Goal: Task Accomplishment & Management: Complete application form

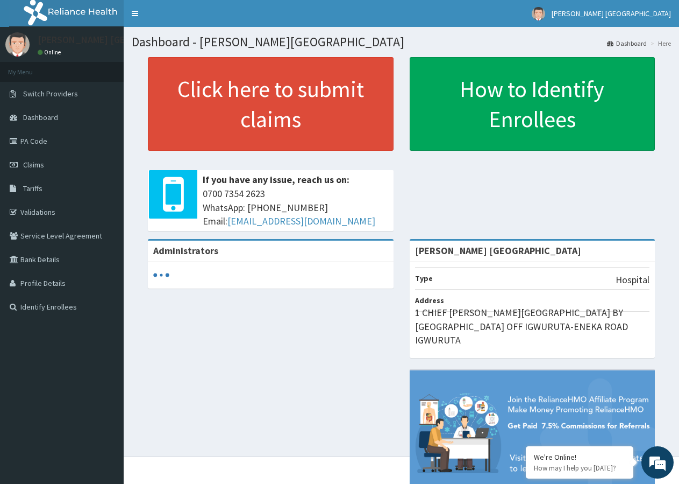
scroll to position [31, 0]
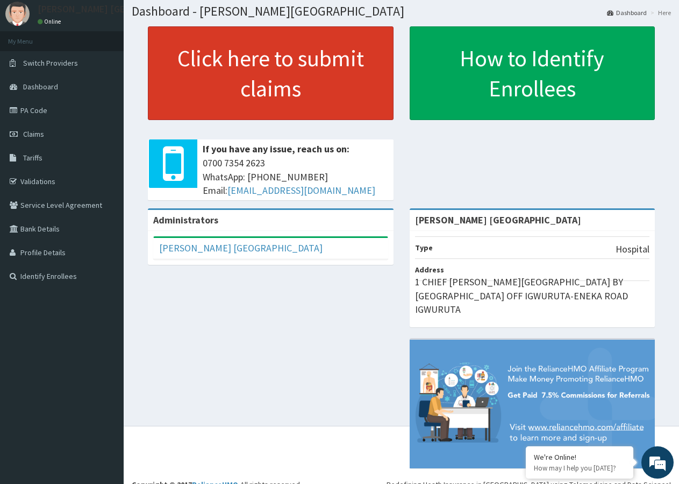
click at [295, 101] on link "Click here to submit claims" at bounding box center [271, 73] width 246 height 94
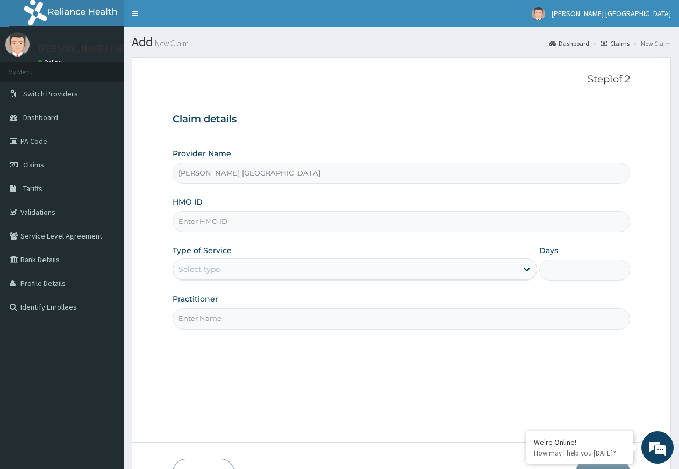
type input "[PERSON_NAME] [GEOGRAPHIC_DATA]"
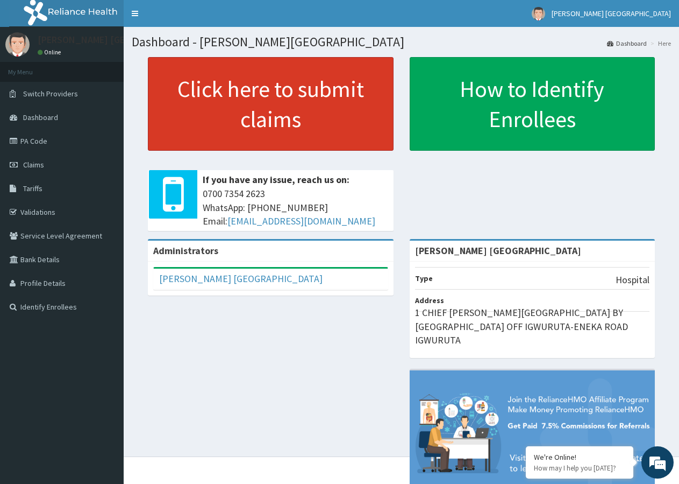
click at [207, 107] on link "Click here to submit claims" at bounding box center [271, 104] width 246 height 94
click at [208, 111] on link "Click here to submit claims" at bounding box center [271, 104] width 246 height 94
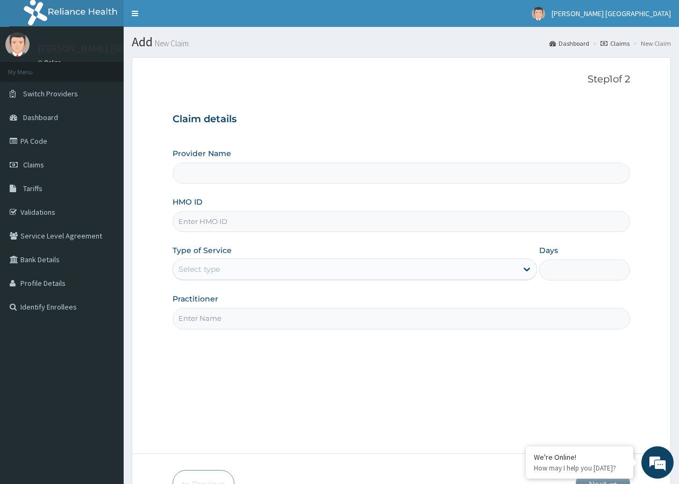
type input "[PERSON_NAME] [GEOGRAPHIC_DATA]"
click at [197, 225] on input "HMO ID" at bounding box center [402, 221] width 458 height 21
click at [206, 221] on input "HMO ID" at bounding box center [402, 221] width 458 height 21
type input "SFL/10042/D"
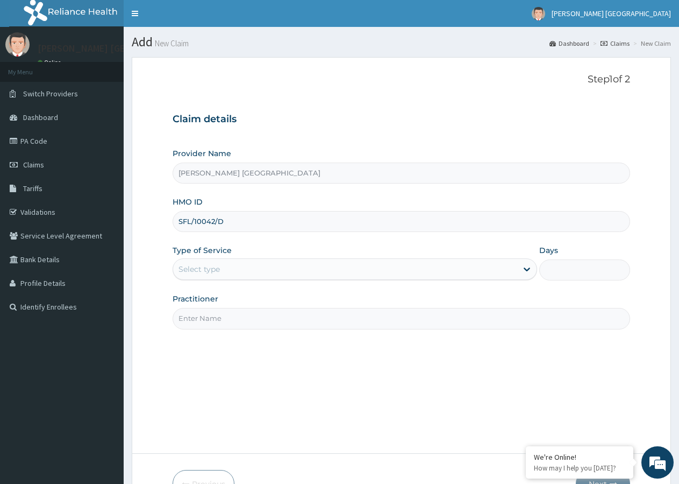
click at [233, 270] on div "Select type" at bounding box center [345, 268] width 344 height 17
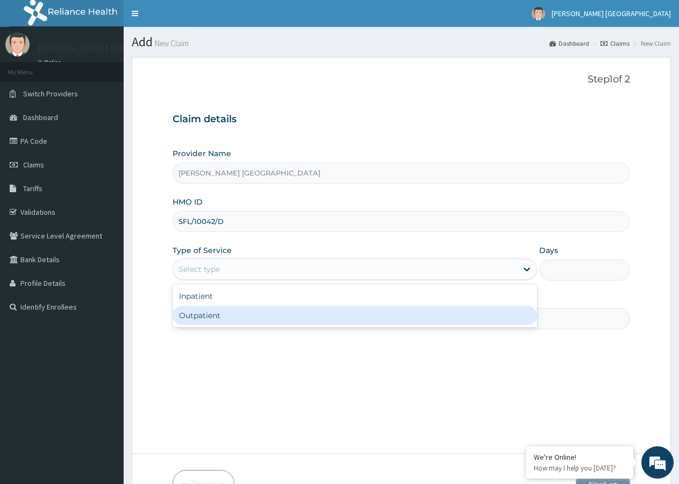
click at [221, 314] on div "Outpatient" at bounding box center [355, 315] width 364 height 19
type input "1"
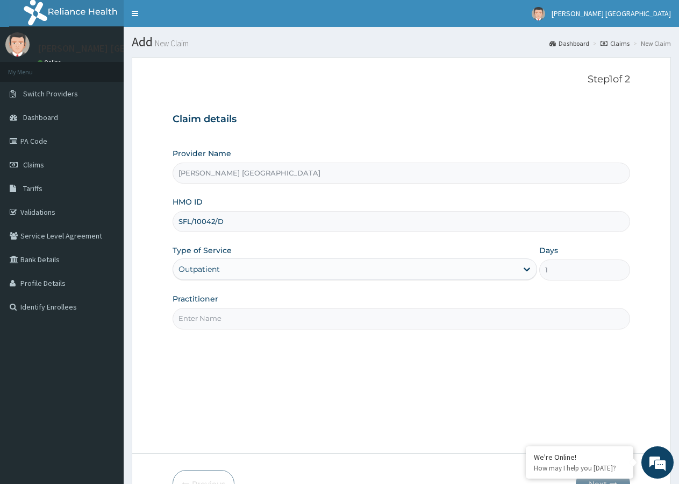
click at [216, 321] on input "Practitioner" at bounding box center [402, 318] width 458 height 21
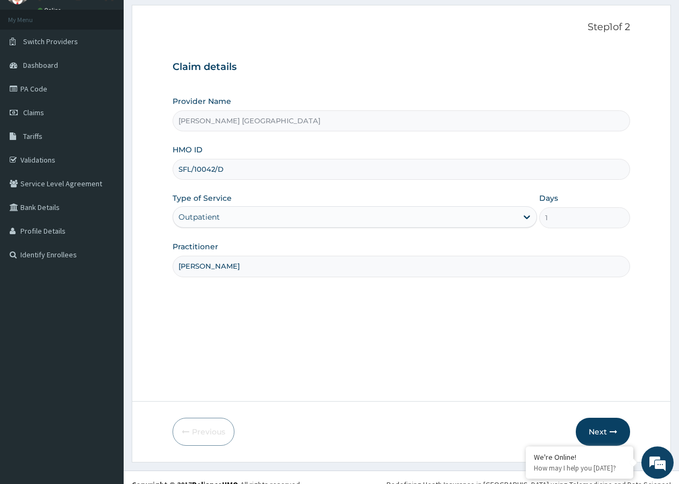
scroll to position [66, 0]
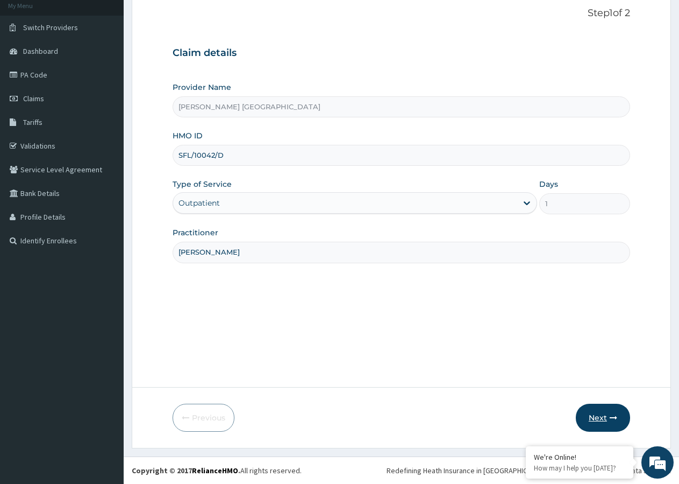
type input "[PERSON_NAME]"
click at [599, 420] on button "Next" at bounding box center [603, 418] width 54 height 28
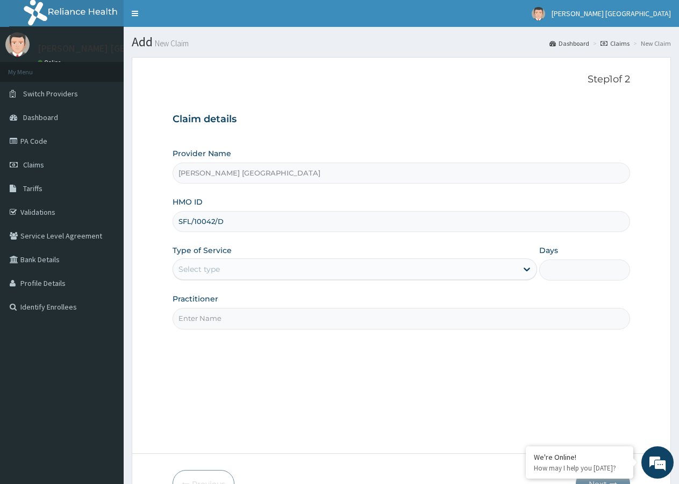
click at [227, 222] on input "SFL/10042/D" at bounding box center [402, 221] width 458 height 21
click at [222, 225] on input "SFL/10042/D" at bounding box center [402, 221] width 458 height 21
type input "SFL/10042/B"
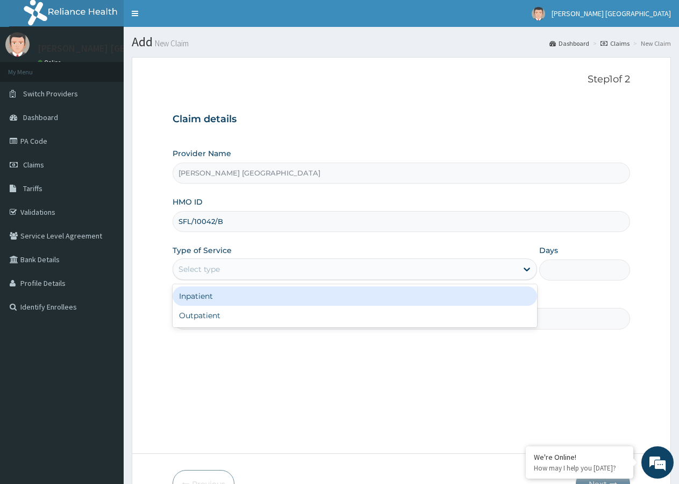
click at [196, 272] on div "Select type" at bounding box center [199, 269] width 41 height 11
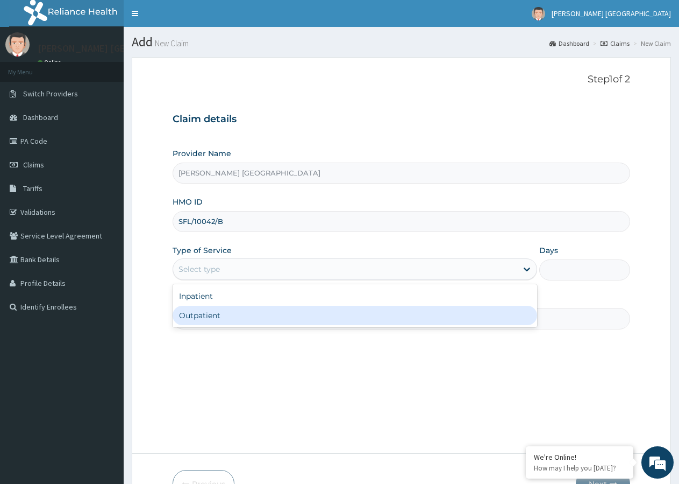
click at [205, 314] on div "Outpatient" at bounding box center [355, 315] width 364 height 19
type input "1"
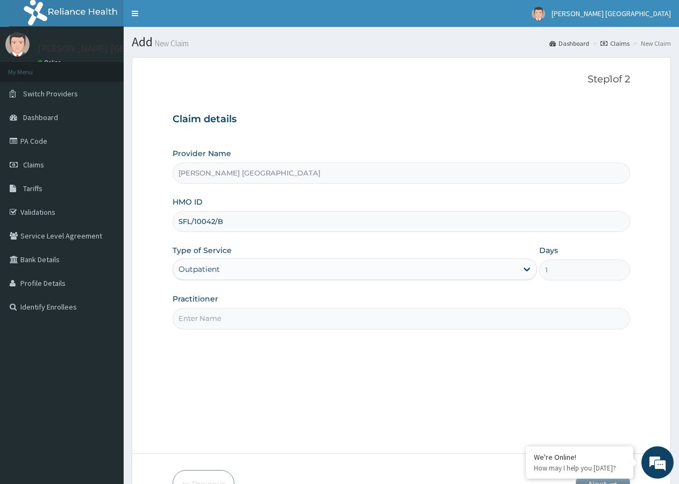
click at [200, 326] on input "Practitioner" at bounding box center [402, 318] width 458 height 21
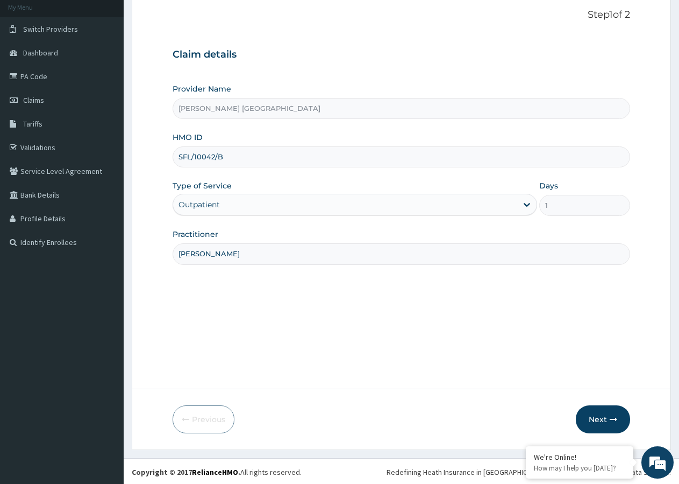
scroll to position [66, 0]
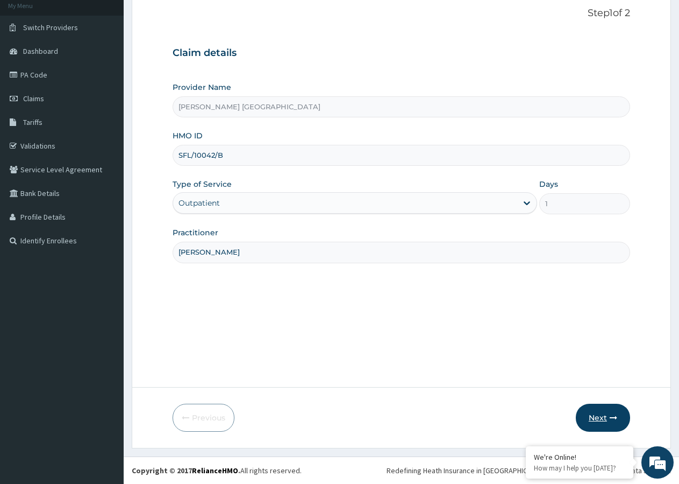
type input "DR BRIGHT"
click at [603, 413] on button "Next" at bounding box center [603, 418] width 54 height 28
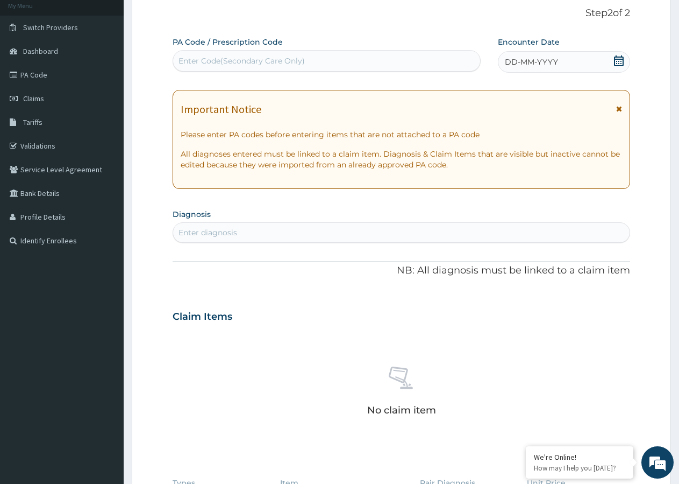
click at [616, 107] on div "Important Notice" at bounding box center [402, 111] width 442 height 17
click at [593, 65] on div "DD-MM-YYYY" at bounding box center [564, 62] width 132 height 22
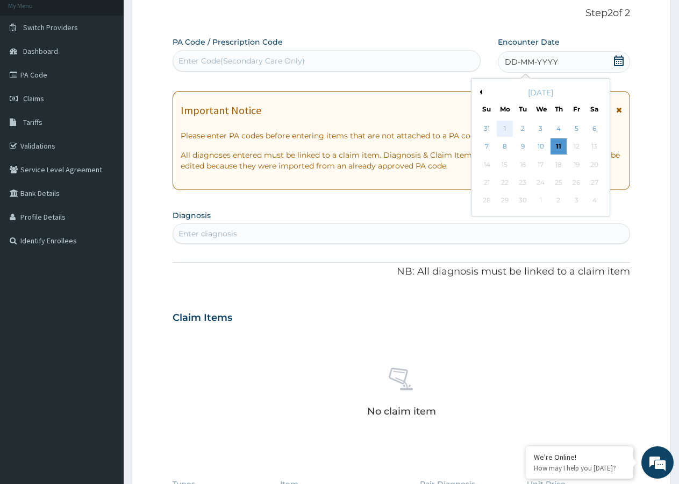
click at [511, 132] on div "1" at bounding box center [505, 129] width 16 height 16
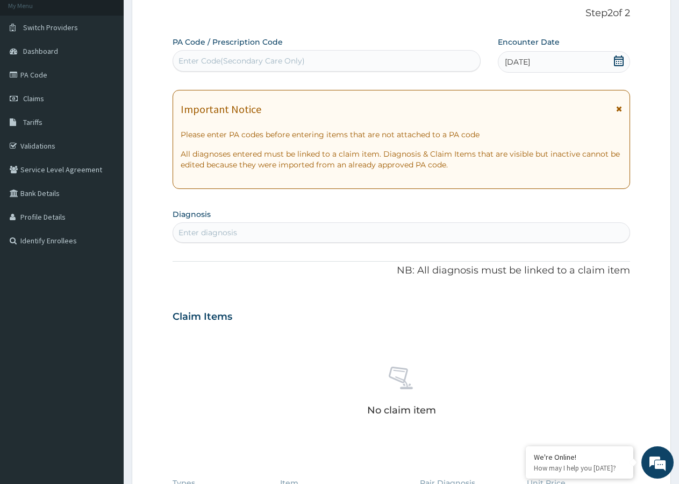
click at [620, 108] on icon at bounding box center [620, 109] width 6 height 8
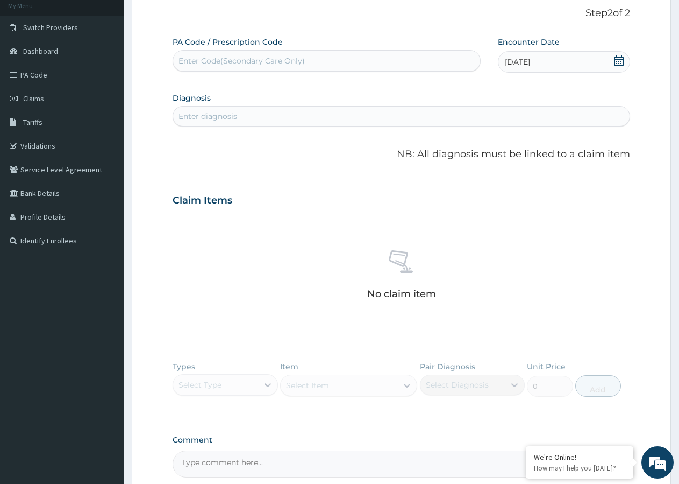
click at [288, 114] on div "Enter diagnosis" at bounding box center [401, 116] width 457 height 17
